Goal: Communication & Community: Answer question/provide support

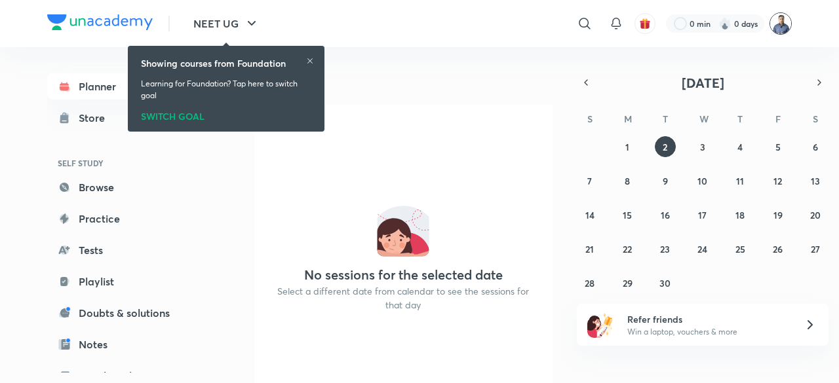
click at [781, 24] on img at bounding box center [780, 23] width 22 height 22
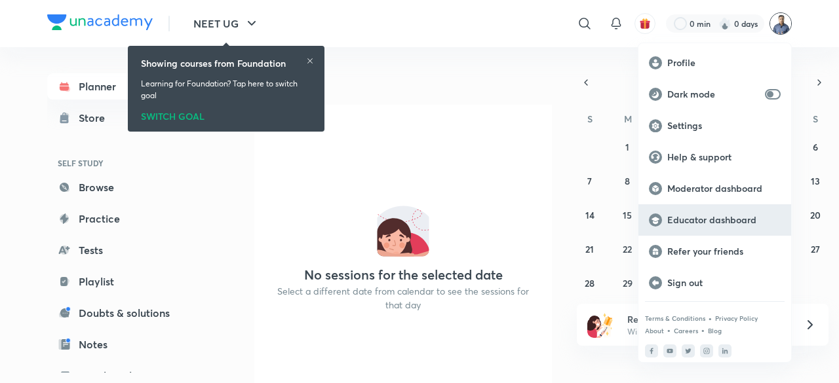
click at [701, 221] on p "Educator dashboard" at bounding box center [723, 220] width 113 height 12
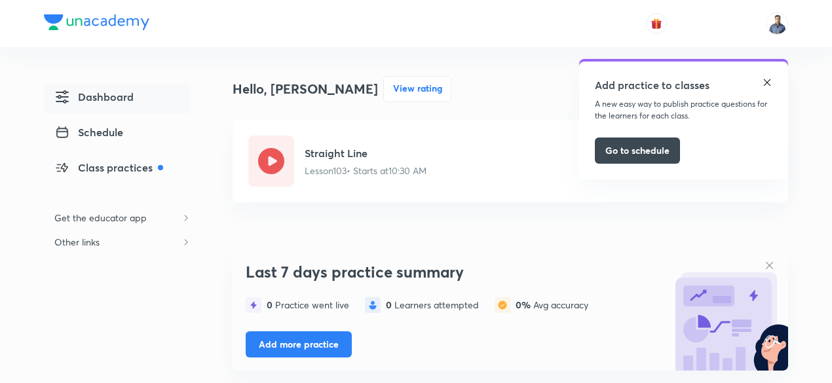
click at [767, 81] on img at bounding box center [767, 82] width 10 height 10
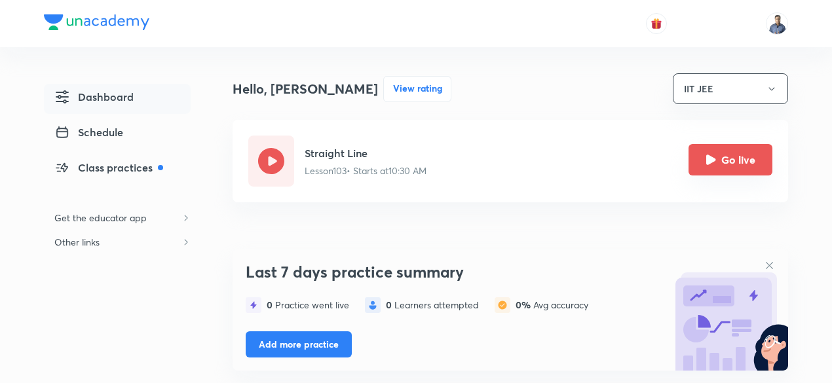
click at [736, 163] on button "Go live" at bounding box center [731, 159] width 84 height 31
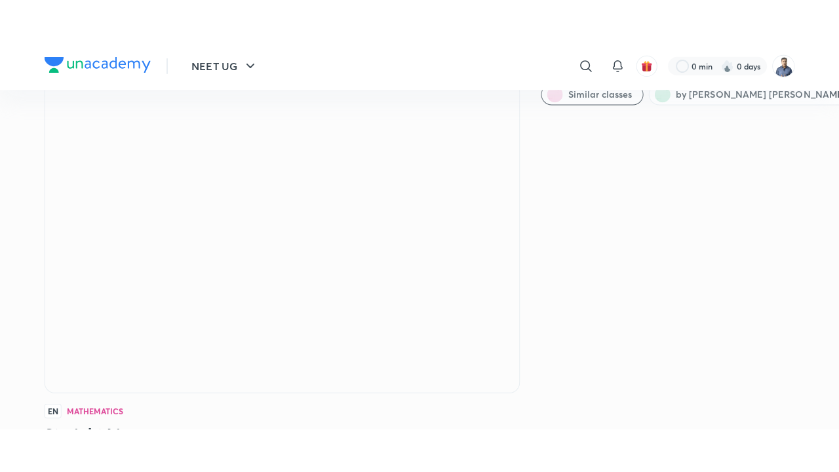
scroll to position [60, 0]
